Goal: Navigation & Orientation: Find specific page/section

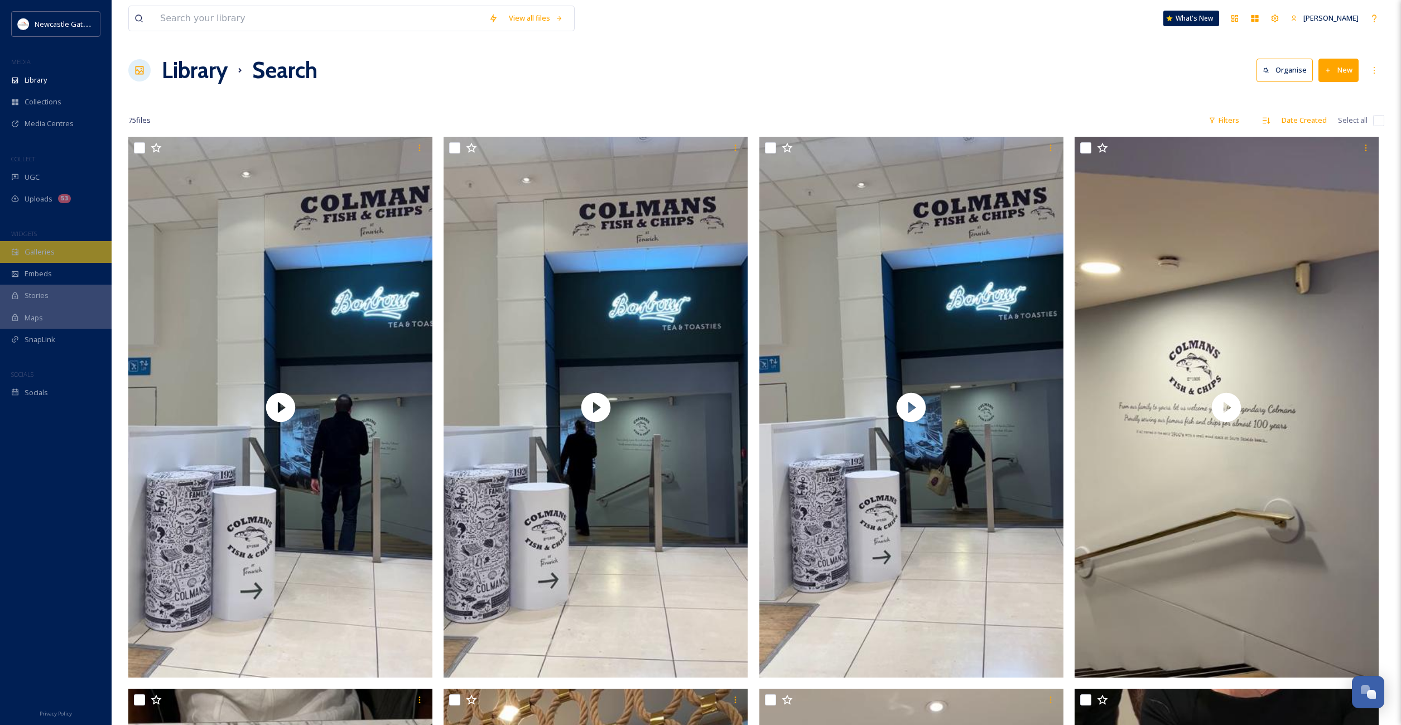
click at [41, 258] on div "Galleries" at bounding box center [56, 252] width 112 height 22
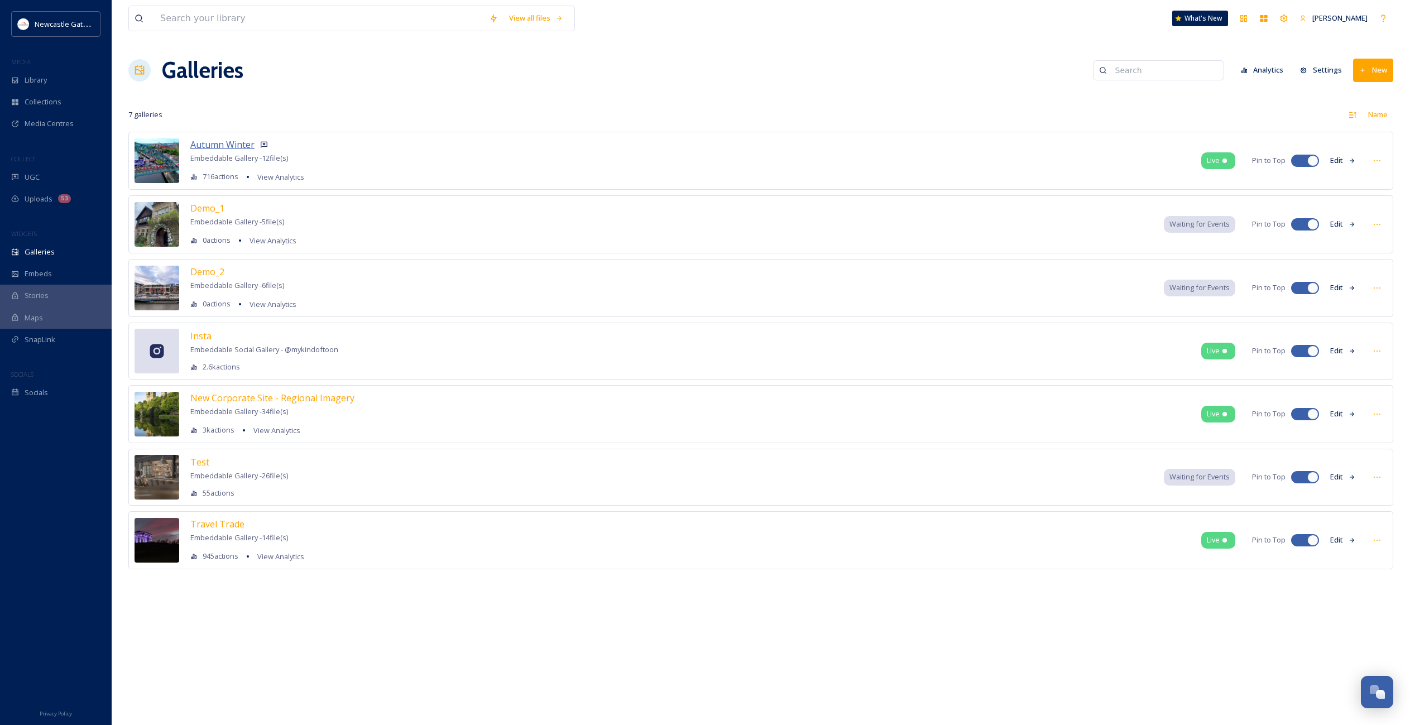
click at [210, 145] on span "Autumn Winter" at bounding box center [222, 144] width 64 height 12
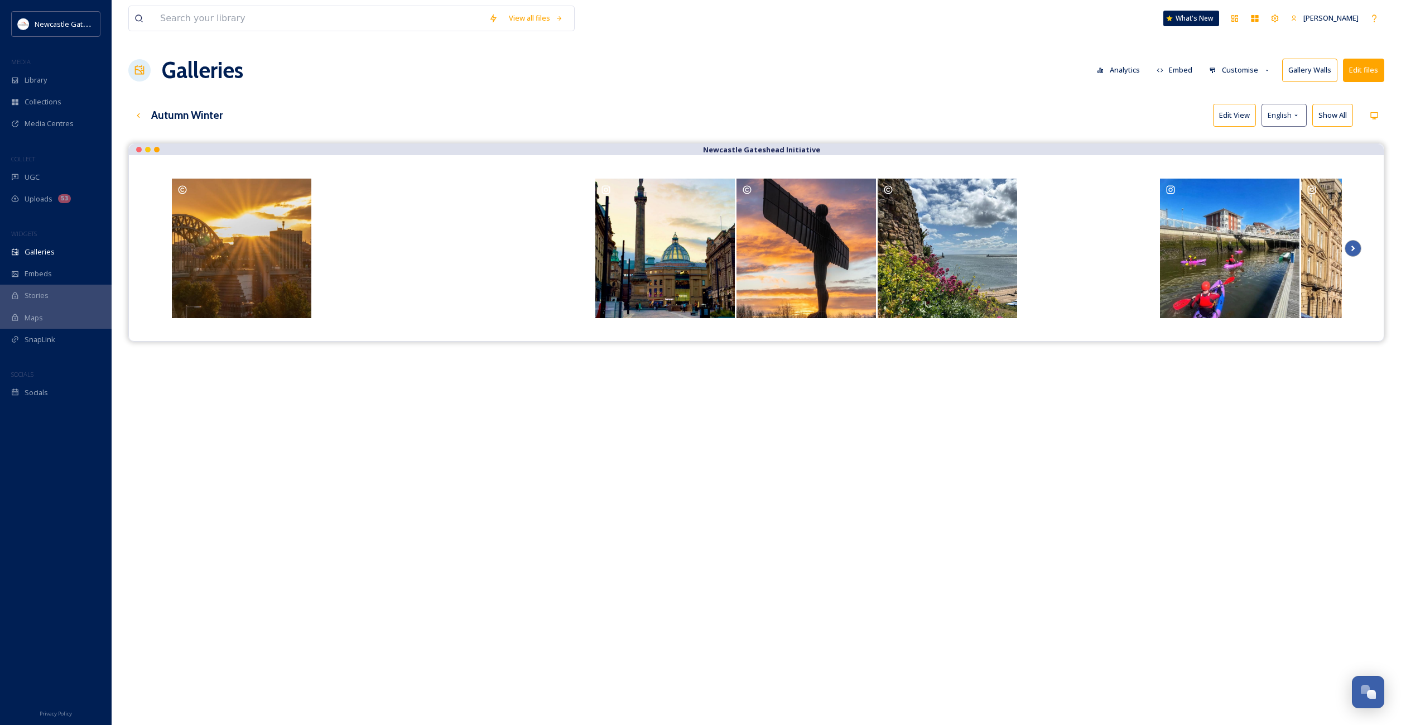
click at [1350, 248] on icon "Scroll Right" at bounding box center [1353, 248] width 16 height 17
click at [1354, 248] on icon "Scroll Right" at bounding box center [1354, 249] width 4 height 6
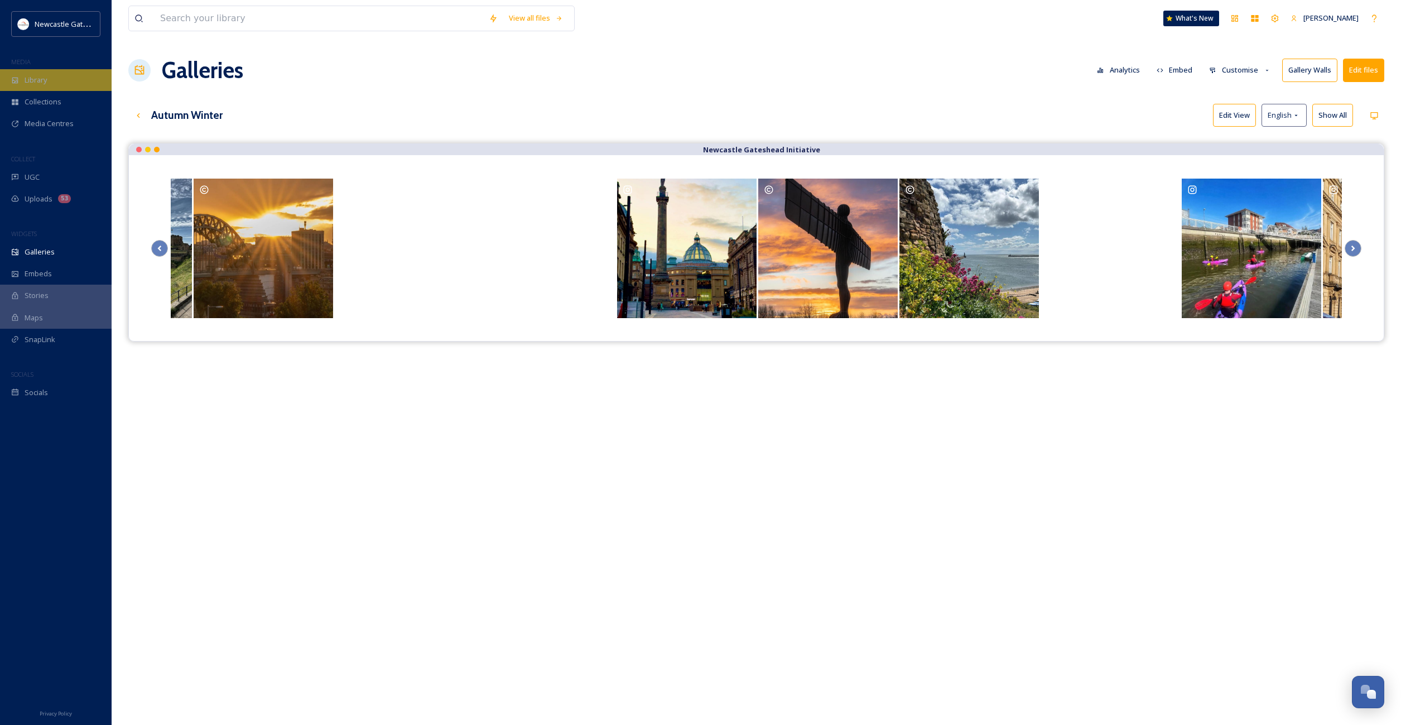
click at [33, 78] on span "Library" at bounding box center [36, 80] width 22 height 11
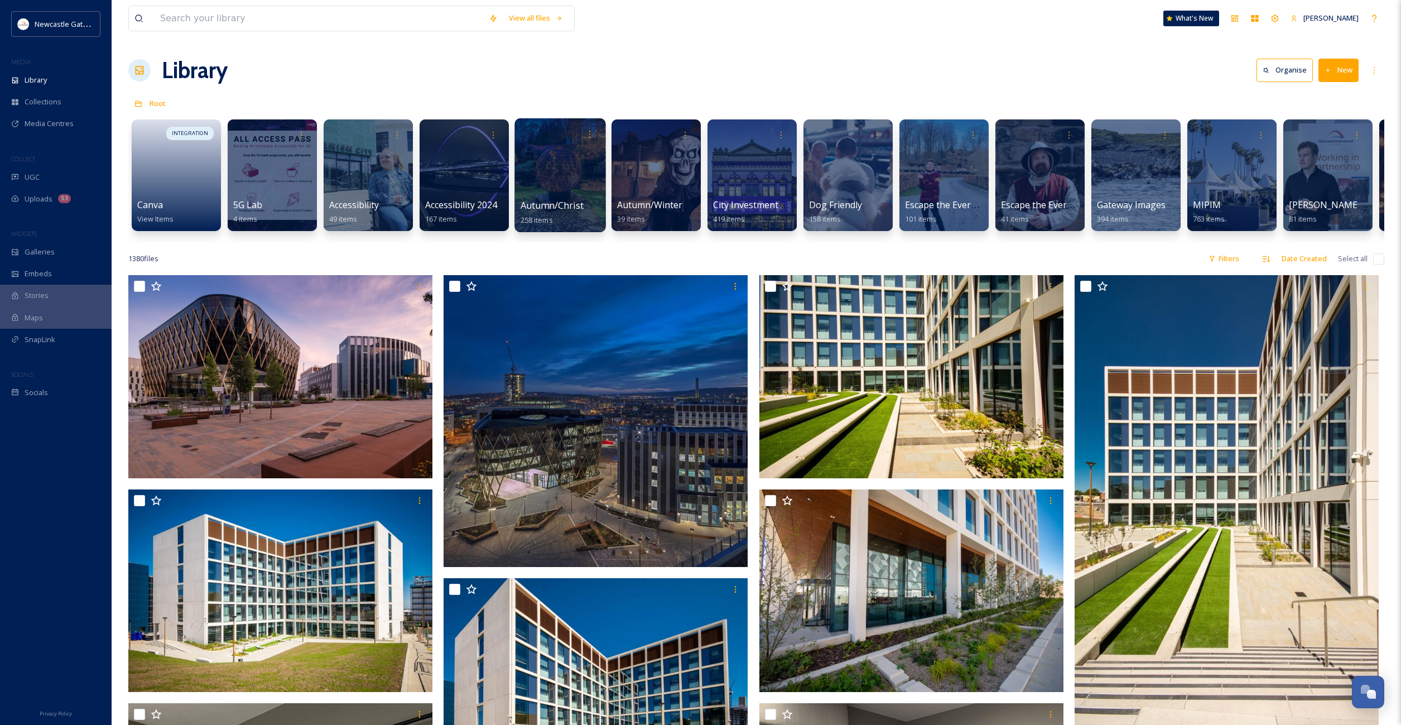
click at [549, 171] on div at bounding box center [560, 175] width 91 height 114
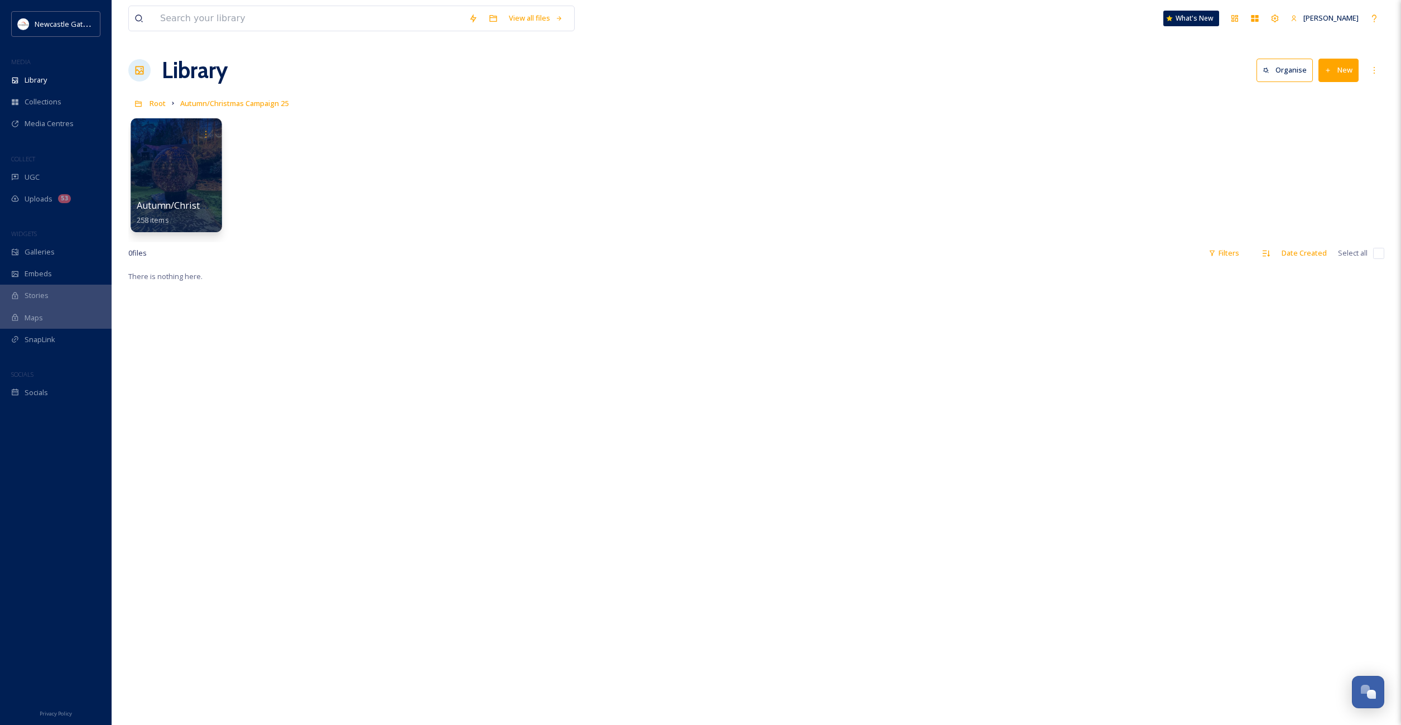
click at [182, 174] on div at bounding box center [176, 175] width 91 height 114
click at [47, 102] on span "Collections" at bounding box center [43, 102] width 37 height 11
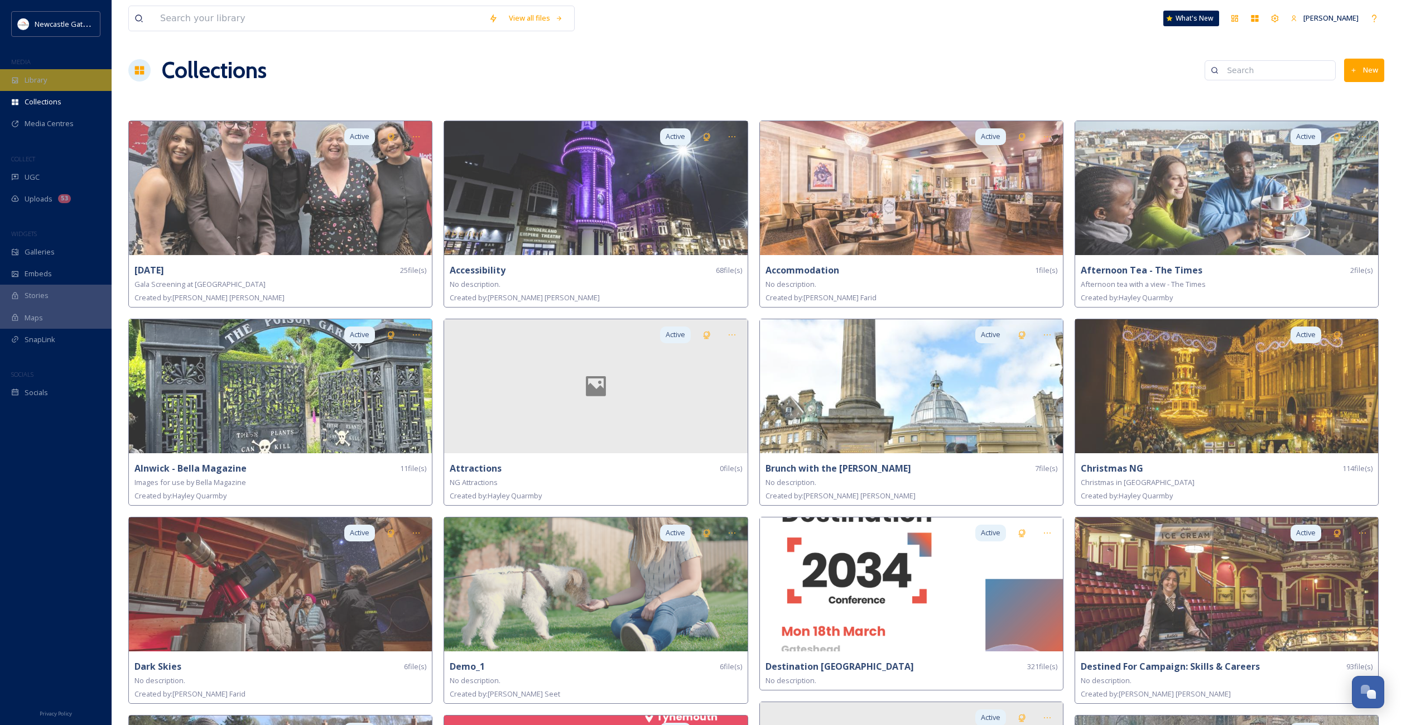
click at [46, 78] on span "Library" at bounding box center [36, 80] width 22 height 11
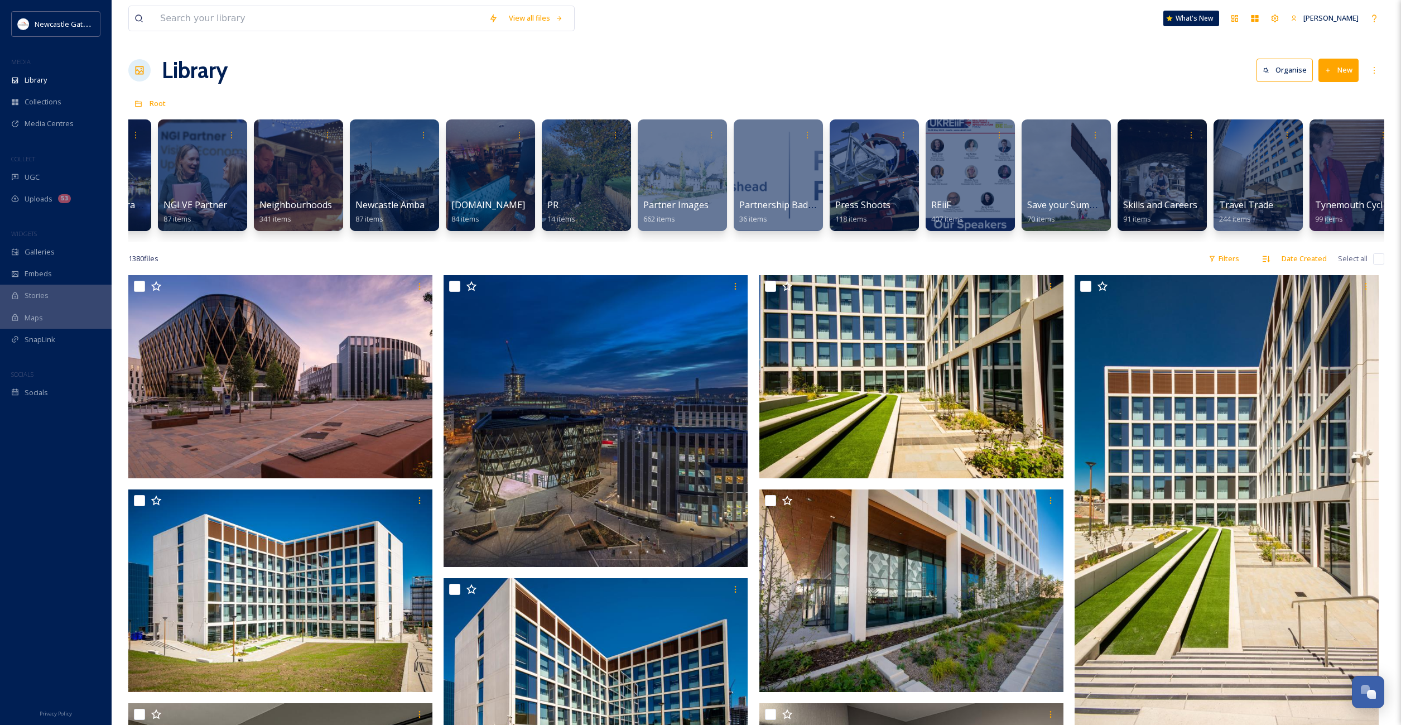
scroll to position [0, 1077]
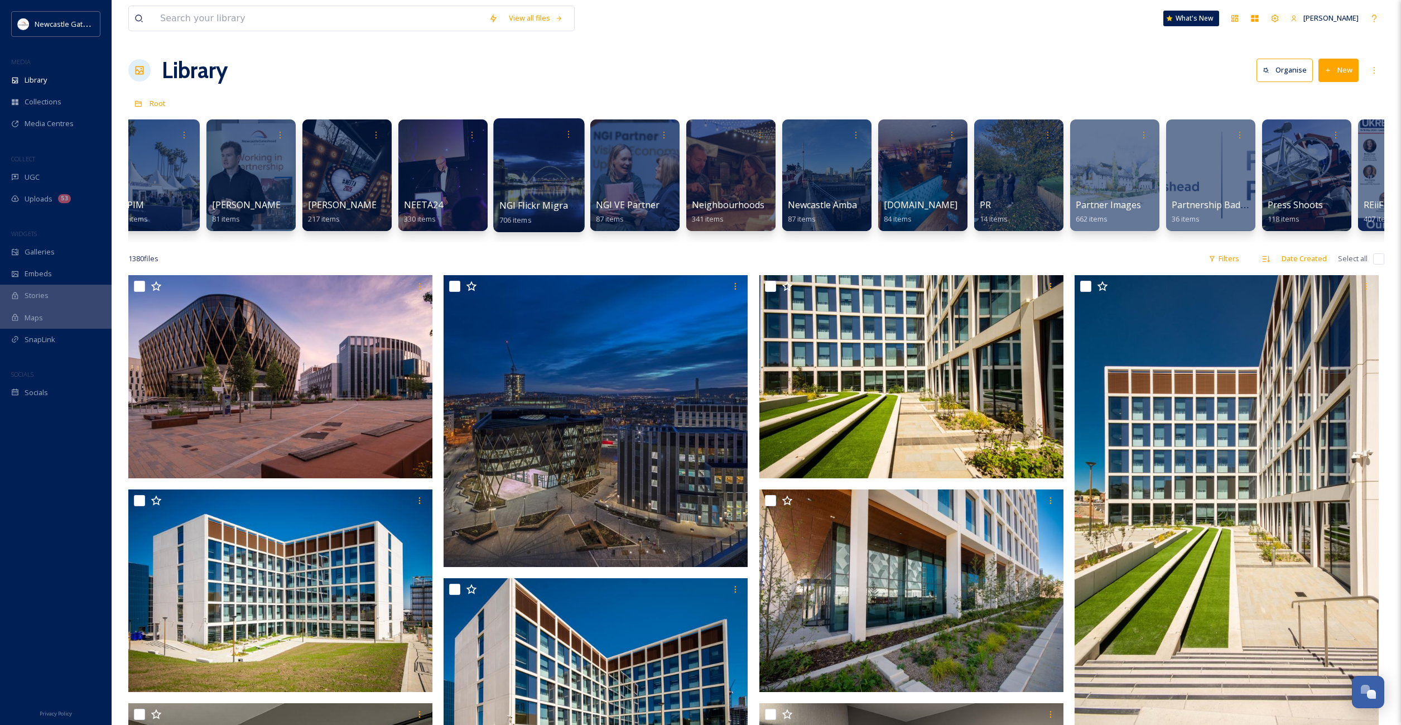
click at [545, 172] on div at bounding box center [538, 175] width 91 height 114
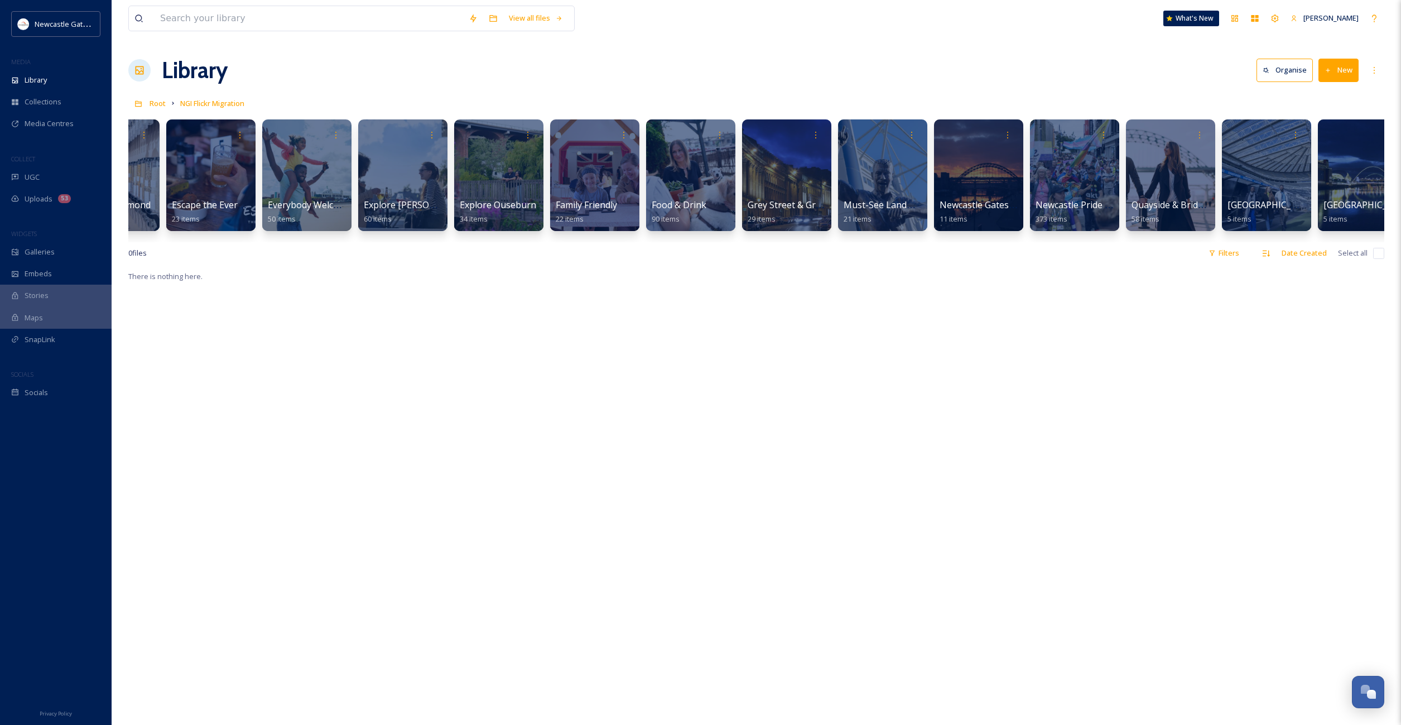
scroll to position [0, 376]
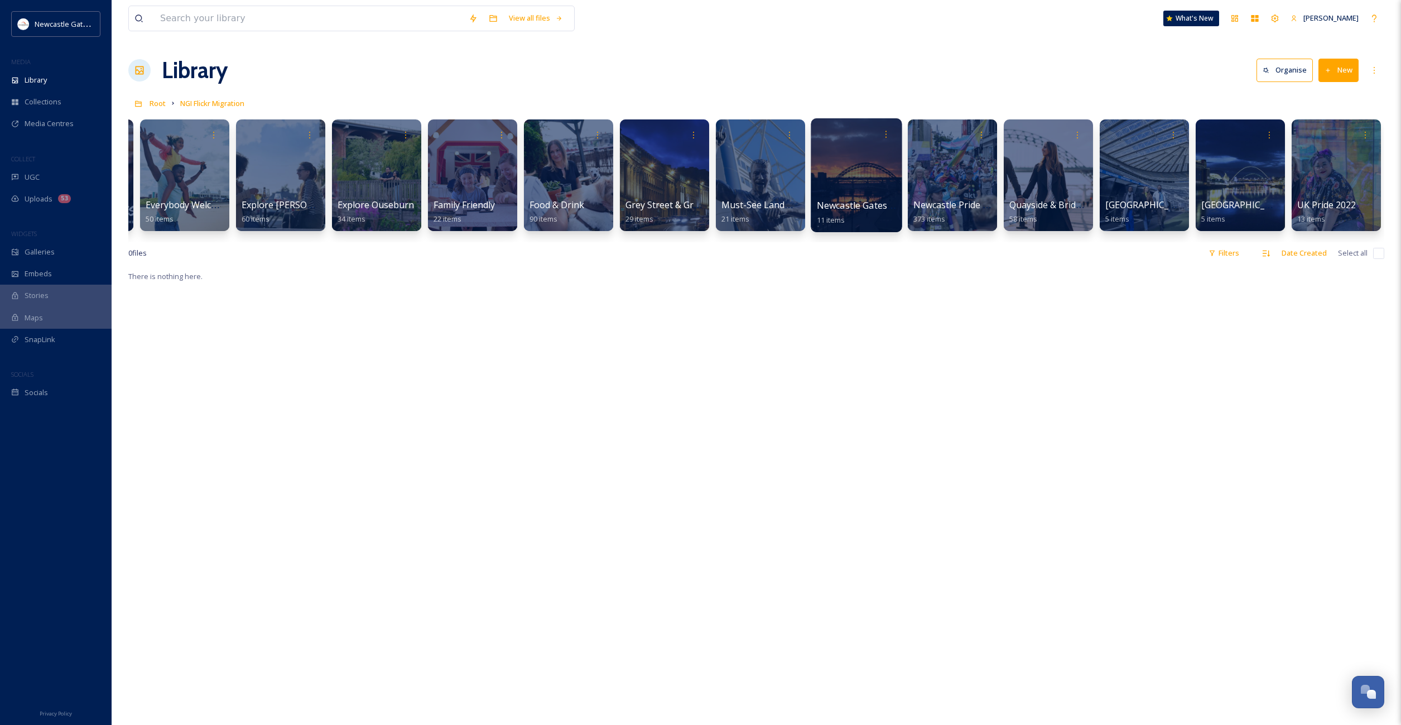
click at [848, 190] on div at bounding box center [856, 175] width 91 height 114
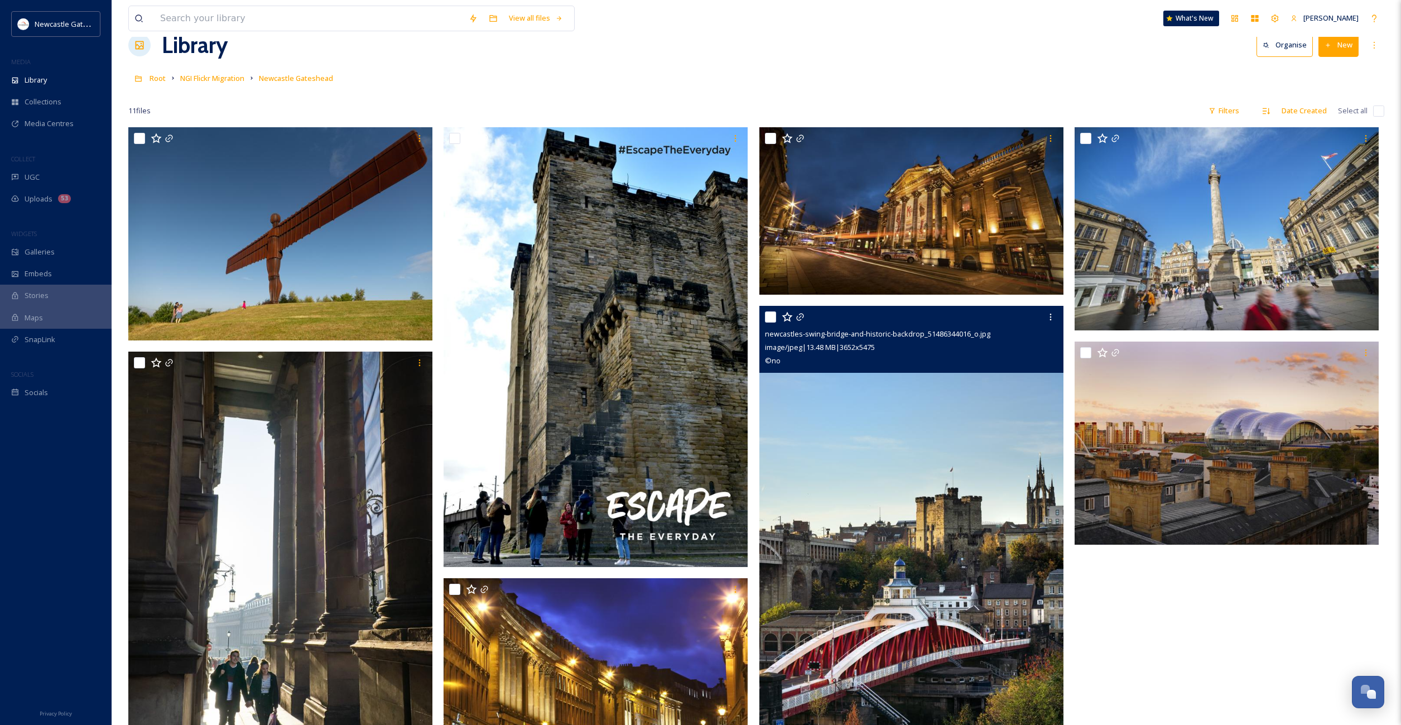
scroll to position [64, 0]
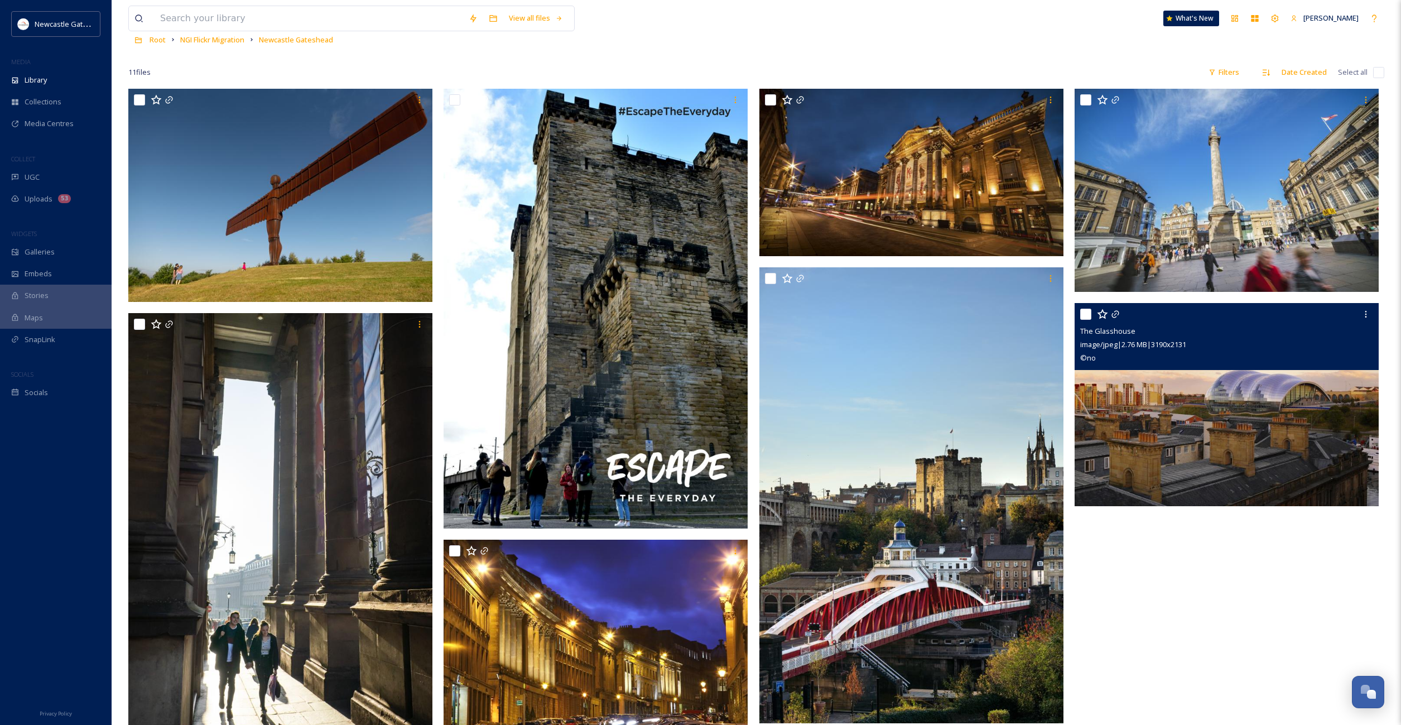
click at [1171, 452] on img at bounding box center [1227, 404] width 304 height 203
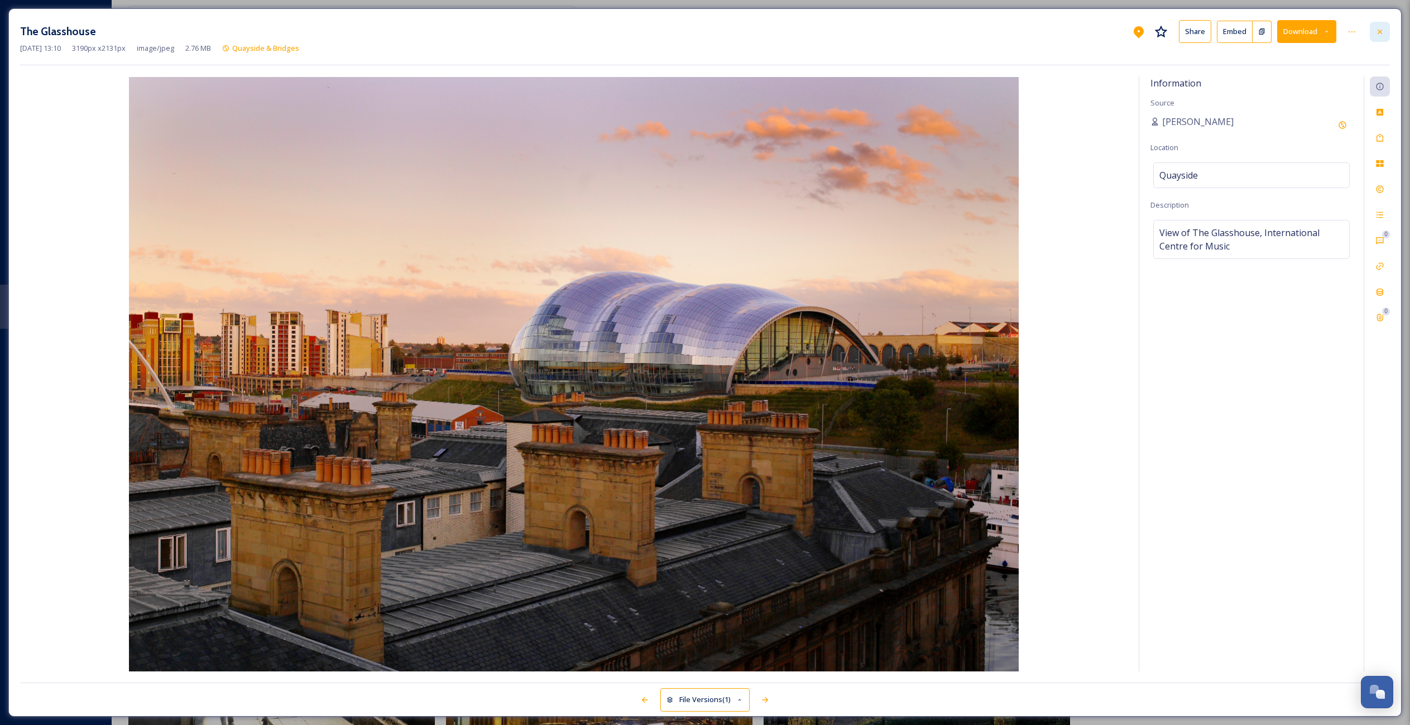
click at [1381, 28] on icon at bounding box center [1379, 31] width 9 height 9
